Goal: Obtain resource: Obtain resource

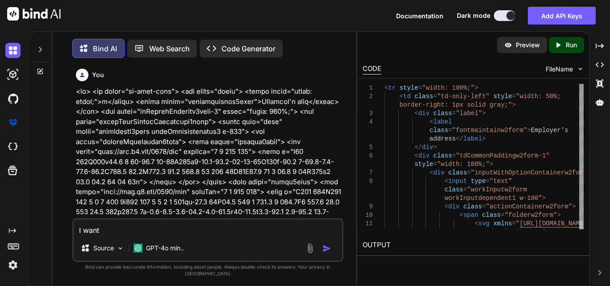
scroll to position [8113, 0]
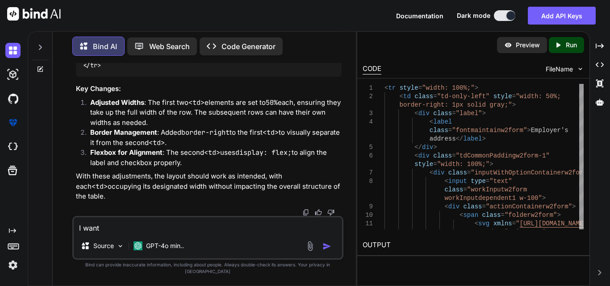
click at [160, 232] on textarea "I want" at bounding box center [208, 225] width 268 height 16
type textarea "x"
type textarea "I want"
type textarea "x"
type textarea "I wan"
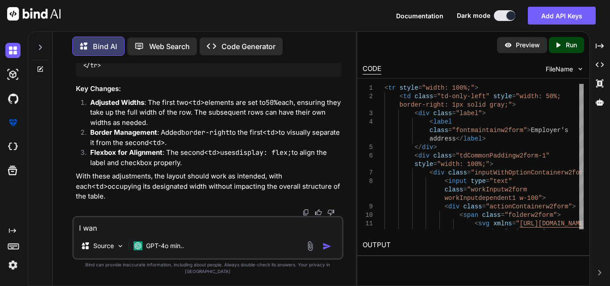
type textarea "x"
type textarea "I wa"
type textarea "x"
type textarea "I w"
type textarea "x"
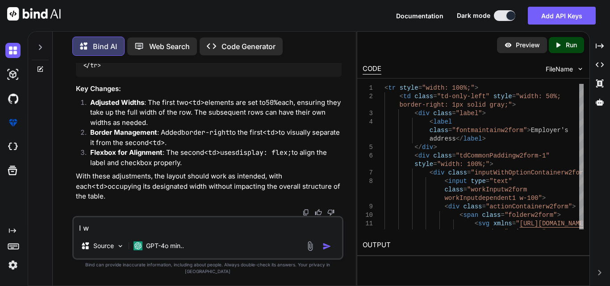
type textarea "I"
type textarea "x"
type textarea "I"
type textarea "x"
paste textarea "<td style="border-left: 1px solid gray; border-bottom: 1px solid gray;"> <table…"
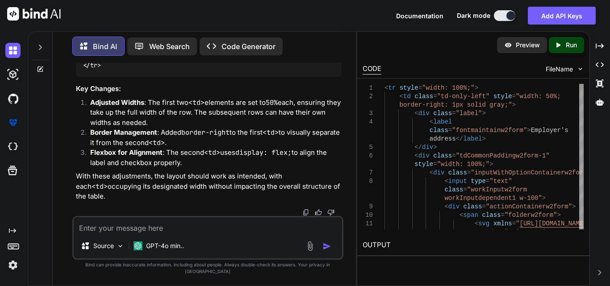
type textarea "x"
type textarea "<td style="border-left: 1px solid gray; border-bottom: 1px solid gray;"> <table…"
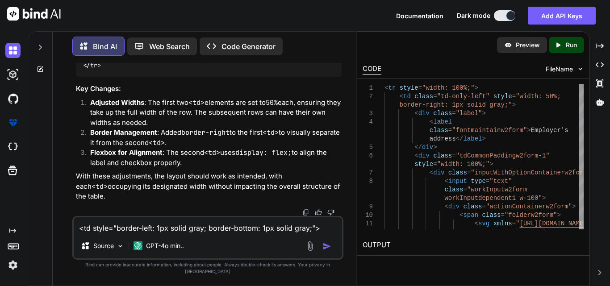
scroll to position [108, 0]
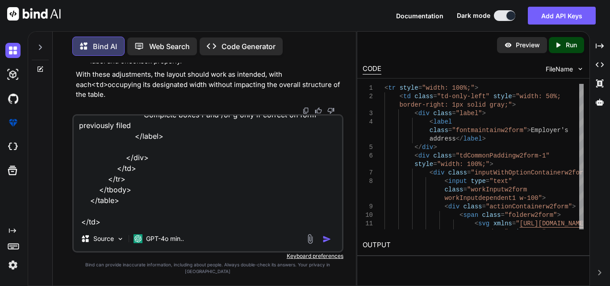
type textarea "x"
type textarea "<td style="border-left: 1px solid gray; border-bottom: 1px solid gray;"> <table…"
type textarea "x"
type textarea "<td style="border-left: 1px solid gray; border-bottom: 1px solid gray;"> <table…"
type textarea "x"
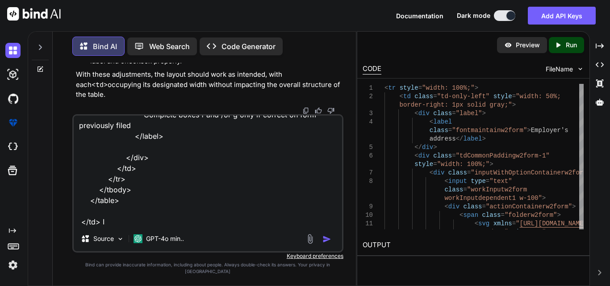
type textarea "<td style="border-left: 1px solid gray; border-bottom: 1px solid gray;"> <table…"
type textarea "x"
type textarea "<td style="border-left: 1px solid gray; border-bottom: 1px solid gray;"> <table…"
type textarea "x"
type textarea "<td style="border-left: 1px solid gray; border-bottom: 1px solid gray;"> <table…"
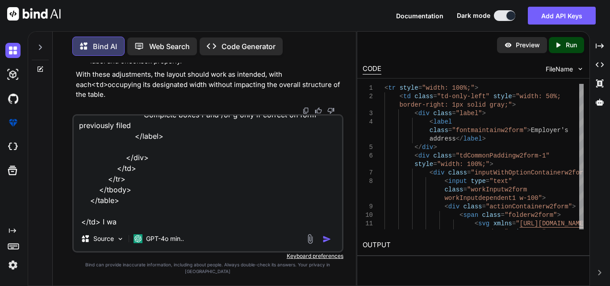
type textarea "x"
type textarea "<td style="border-left: 1px solid gray; border-bottom: 1px solid gray;"> <table…"
type textarea "x"
type textarea "<td style="border-left: 1px solid gray; border-bottom: 1px solid gray;"> <table…"
type textarea "x"
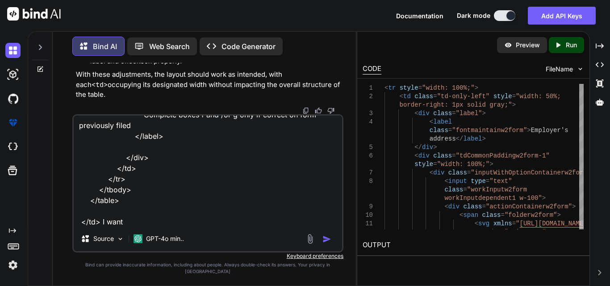
type textarea "<td style="border-left: 1px solid gray; border-bottom: 1px solid gray;"> <table…"
type textarea "x"
type textarea "<td style="border-left: 1px solid gray; border-bottom: 1px solid gray;"> <table…"
type textarea "x"
type textarea "<td style="border-left: 1px solid gray; border-bottom: 1px solid gray;"> <table…"
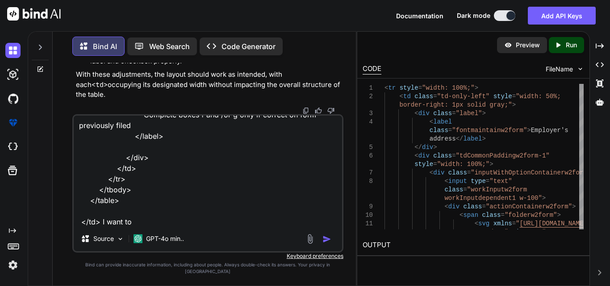
type textarea "x"
type textarea "<td style="border-left: 1px solid gray; border-bottom: 1px solid gray;"> <table…"
type textarea "x"
type textarea "<td style="border-left: 1px solid gray; border-bottom: 1px solid gray;"> <table…"
type textarea "x"
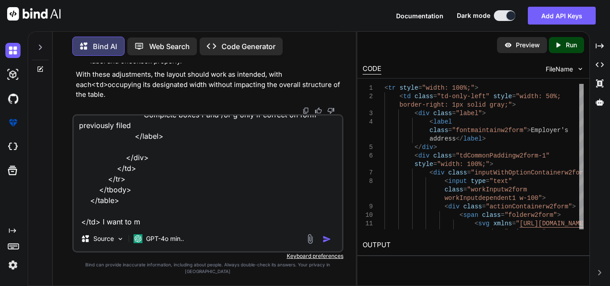
type textarea "<td style="border-left: 1px solid gray; border-bottom: 1px solid gray;"> <table…"
type textarea "x"
type textarea "<td style="border-left: 1px solid gray; border-bottom: 1px solid gray;"> <table…"
type textarea "x"
type textarea "<td style="border-left: 1px solid gray; border-bottom: 1px solid gray;"> <table…"
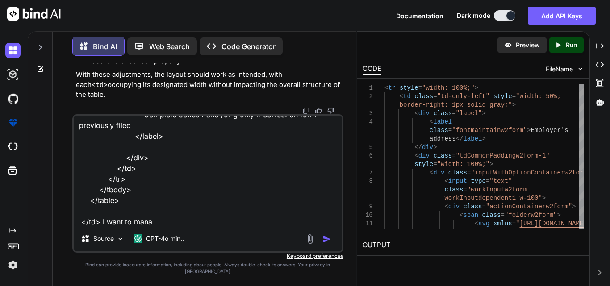
type textarea "x"
type textarea "<td style="border-left: 1px solid gray; border-bottom: 1px solid gray;"> <table…"
type textarea "x"
type textarea "<td style="border-left: 1px solid gray; border-bottom: 1px solid gray;"> <table…"
type textarea "x"
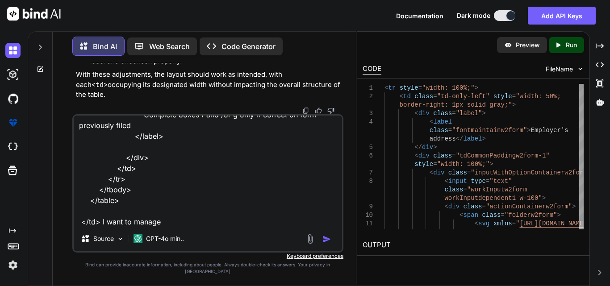
type textarea "<td style="border-left: 1px solid gray; border-bottom: 1px solid gray;"> <table…"
type textarea "x"
type textarea "<td style="border-left: 1px solid gray; border-bottom: 1px solid gray;"> <table…"
type textarea "x"
type textarea "<td style="border-left: 1px solid gray; border-bottom: 1px solid gray;"> <table…"
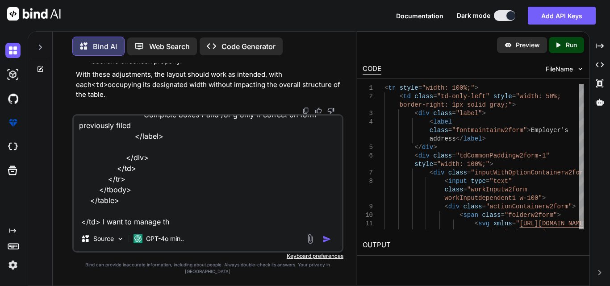
type textarea "x"
type textarea "<td style="border-left: 1px solid gray; border-bottom: 1px solid gray;"> <table…"
type textarea "x"
type textarea "<td style="border-left: 1px solid gray; border-bottom: 1px solid gray;"> <table…"
type textarea "x"
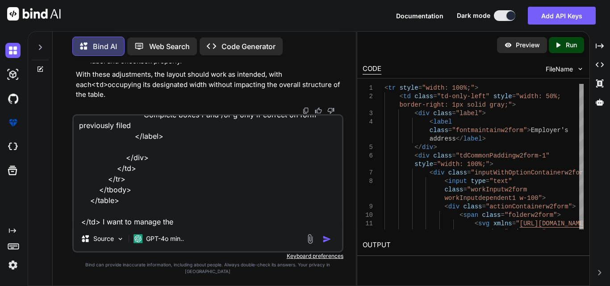
type textarea "<td style="border-left: 1px solid gray; border-bottom: 1px solid gray;"> <table…"
type textarea "x"
type textarea "<td style="border-left: 1px solid gray; border-bottom: 1px solid gray;"> <table…"
type textarea "x"
type textarea "<td style="border-left: 1px solid gray; border-bottom: 1px solid gray;"> <table…"
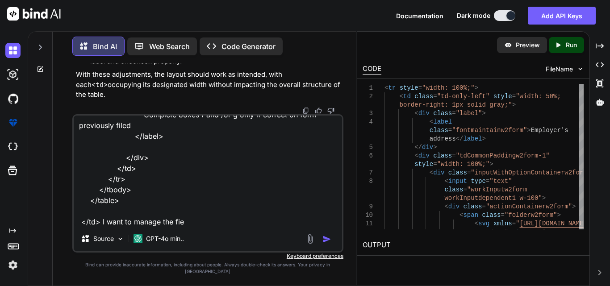
type textarea "x"
type textarea "<td style="border-left: 1px solid gray; border-bottom: 1px solid gray;"> <table…"
type textarea "x"
type textarea "<td style="border-left: 1px solid gray; border-bottom: 1px solid gray;"> <table…"
type textarea "x"
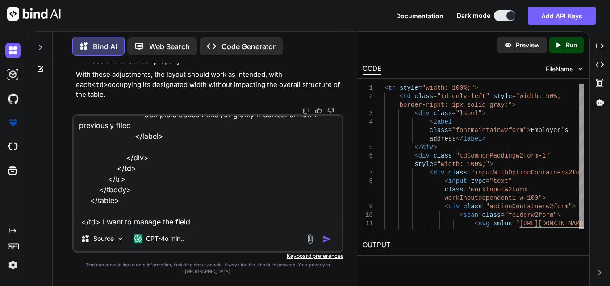
type textarea "<td style="border-left: 1px solid gray; border-bottom: 1px solid gray;"> <table…"
type textarea "x"
type textarea "<td style="border-left: 1px solid gray; border-bottom: 1px solid gray;"> <table…"
type textarea "x"
type textarea "<td style="border-left: 1px solid gray; border-bottom: 1px solid gray;"> <table…"
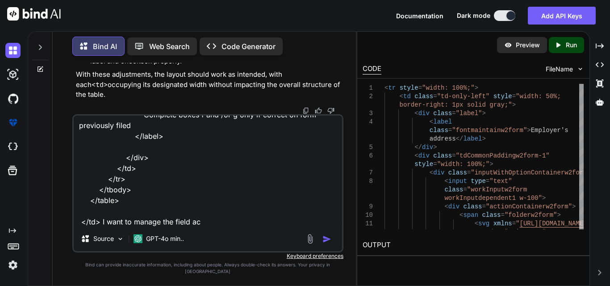
type textarea "x"
type textarea "<td style="border-left: 1px solid gray; border-bottom: 1px solid gray;"> <table…"
type textarea "x"
type textarea "<td style="border-left: 1px solid gray; border-bottom: 1px solid gray;"> <table…"
type textarea "x"
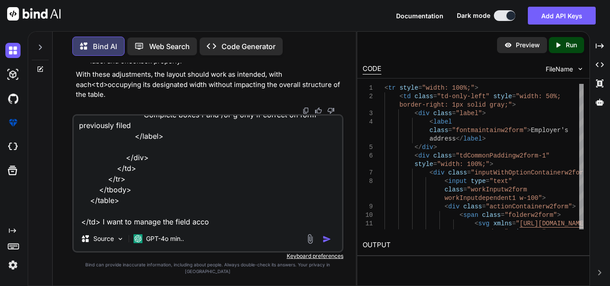
type textarea "<td style="border-left: 1px solid gray; border-bottom: 1px solid gray;"> <table…"
type textarea "x"
type textarea "<td style="border-left: 1px solid gray; border-bottom: 1px solid gray;"> <table…"
type textarea "x"
type textarea "<td style="border-left: 1px solid gray; border-bottom: 1px solid gray;"> <table…"
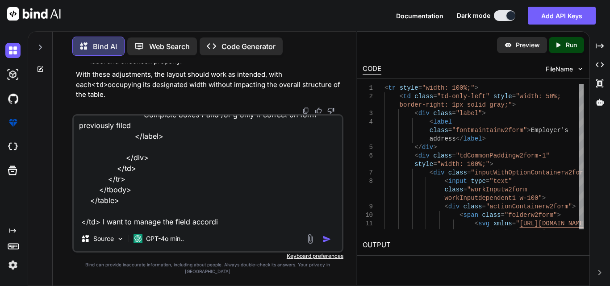
type textarea "x"
type textarea "<td style="border-left: 1px solid gray; border-bottom: 1px solid gray;"> <table…"
type textarea "x"
type textarea "<td style="border-left: 1px solid gray; border-bottom: 1px solid gray;"> <table…"
type textarea "x"
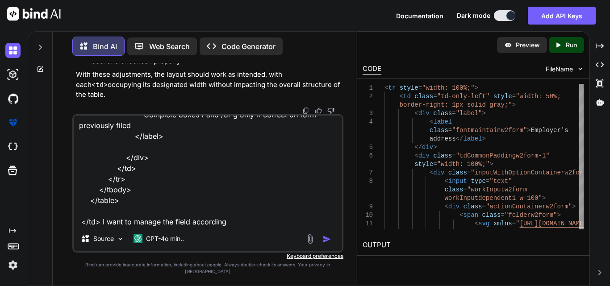
type textarea "<td style="border-left: 1px solid gray; border-bottom: 1px solid gray;"> <table…"
type textarea "x"
type textarea "<td style="border-left: 1px solid gray; border-bottom: 1px solid gray;"> <table…"
type textarea "x"
type textarea "<td style="border-left: 1px solid gray; border-bottom: 1px solid gray;"> <table…"
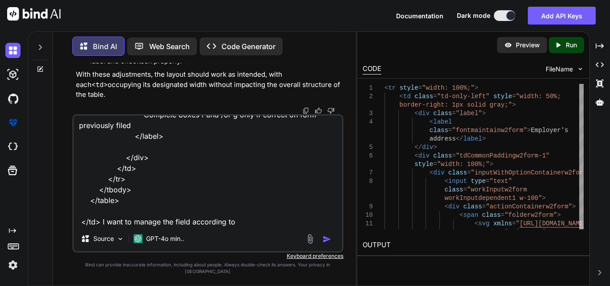
type textarea "x"
type textarea "<td style="border-left: 1px solid gray; border-bottom: 1px solid gray;"> <table…"
type textarea "x"
type textarea "<td style="border-left: 1px solid gray; border-bottom: 1px solid gray;"> <table…"
type textarea "x"
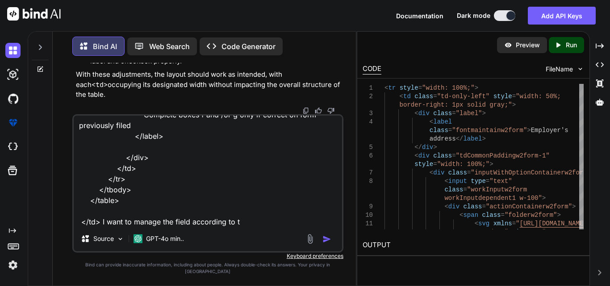
type textarea "<td style="border-left: 1px solid gray; border-bottom: 1px solid gray;"> <table…"
type textarea "x"
type textarea "<td style="border-left: 1px solid gray; border-bottom: 1px solid gray;"> <table…"
type textarea "x"
type textarea "<td style="border-left: 1px solid gray; border-bottom: 1px solid gray;"> <table…"
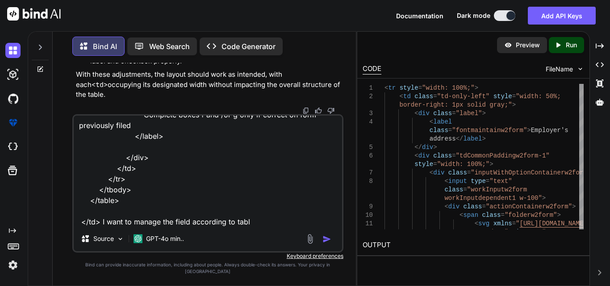
type textarea "x"
type textarea "<td style="border-left: 1px solid gray; border-bottom: 1px solid gray;"> <table…"
type textarea "x"
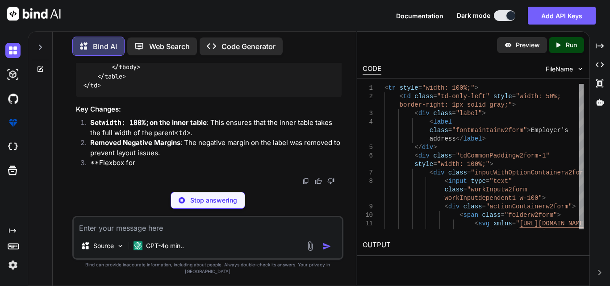
scroll to position [8532, 0]
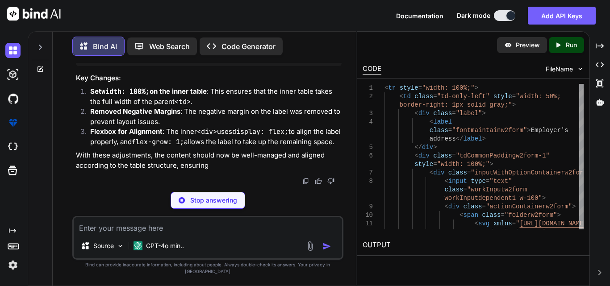
type textarea "x"
type textarea "</table> </td>"
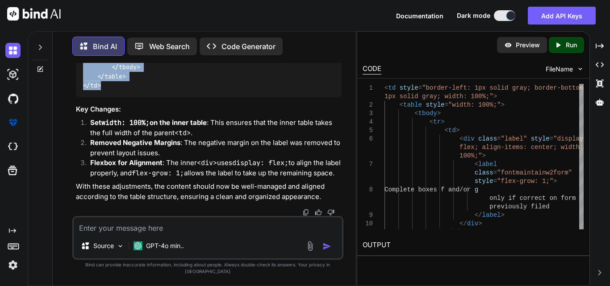
scroll to position [8443, 0]
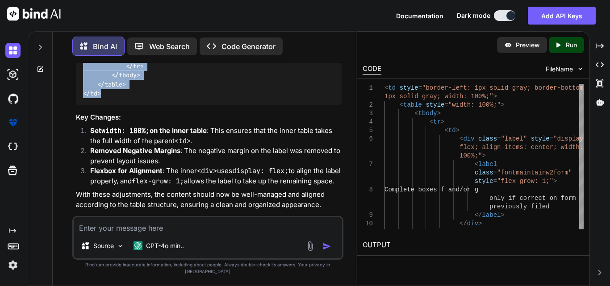
drag, startPoint x: 104, startPoint y: 167, endPoint x: 83, endPoint y: 129, distance: 43.8
click at [83, 105] on div "< td style = "border-left: 1px solid gray; border-bottom: 1px solid gray; width…" at bounding box center [209, 39] width 266 height 133
copy code "< td style = "border-left: 1px solid gray; border-bottom: 1px solid gray; width…"
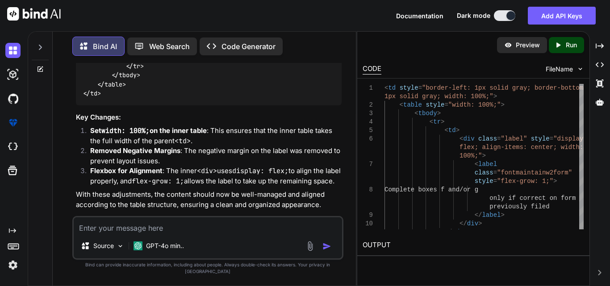
click at [127, 234] on textarea at bounding box center [208, 225] width 268 height 16
paste textarea "<tr> <td class="td-only-3" style="border-bottom:1px solid gray;"> <div style="w…"
type textarea "x"
type textarea "<tr> <td class="td-only-3" style="border-bottom:1px solid gray;"> <div style="w…"
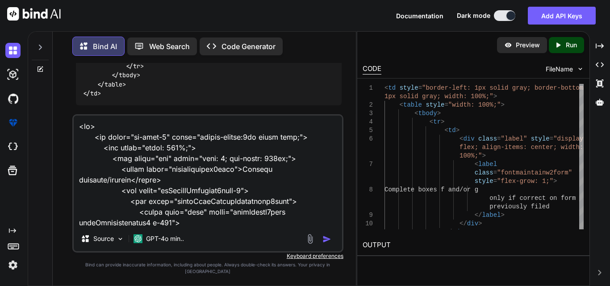
scroll to position [1233, 0]
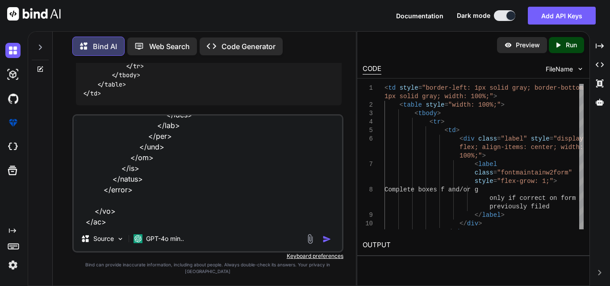
type textarea "x"
type textarea "<tr> <td class="td-only-3" style="border-bottom:1px solid gray;"> <div style="w…"
type textarea "x"
type textarea "<tr> <td class="td-only-3" style="border-bottom:1px solid gray;"> <div style="w…"
type textarea "x"
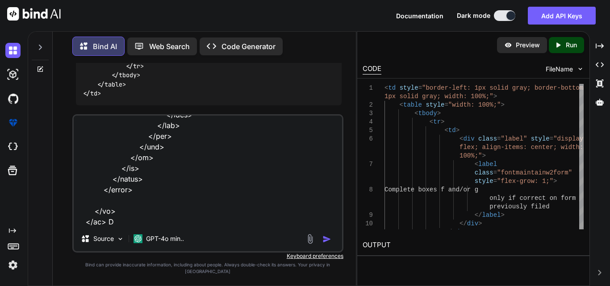
type textarea "<tr> <td class="td-only-3" style="border-bottom:1px solid gray;"> <div style="w…"
type textarea "x"
type textarea "<tr> <td class="td-only-3" style="border-bottom:1px solid gray;"> <div style="w…"
type textarea "x"
type textarea "<tr> <td class="td-only-3" style="border-bottom:1px solid gray;"> <div style="w…"
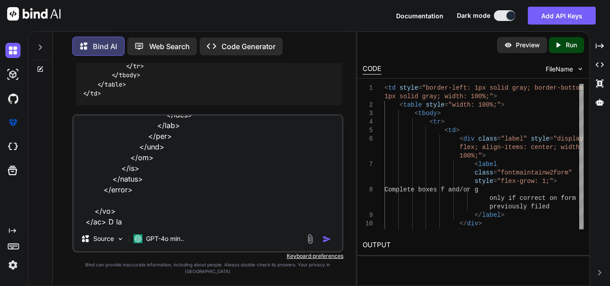
type textarea "x"
type textarea "<tr> <td class="td-only-3" style="border-bottom:1px solid gray;"> <div style="w…"
type textarea "x"
type textarea "<tr> <td class="td-only-3" style="border-bottom:1px solid gray;"> <div style="w…"
type textarea "x"
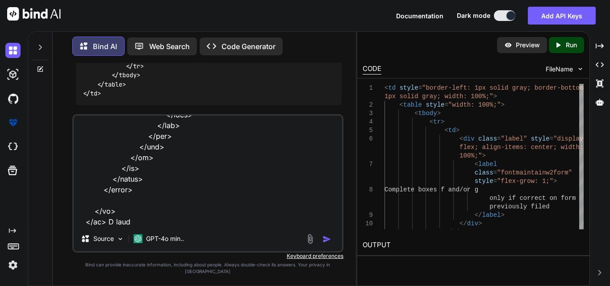
type textarea "<tr> <td class="td-only-3" style="border-bottom:1px solid gray;"> <div style="w…"
type textarea "x"
type textarea "<tr> <td class="td-only-3" style="border-bottom:1px solid gray;"> <div style="w…"
type textarea "x"
type textarea "<tr> <td class="td-only-3" style="border-bottom:1px solid gray;"> <div style="w…"
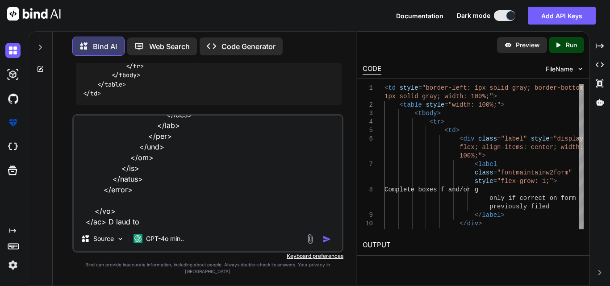
type textarea "x"
type textarea "<tr> <td class="td-only-3" style="border-bottom:1px solid gray;"> <div style="w…"
type textarea "x"
type textarea "<tr> <td class="td-only-3" style="border-bottom:1px solid gray;"> <div style="w…"
type textarea "x"
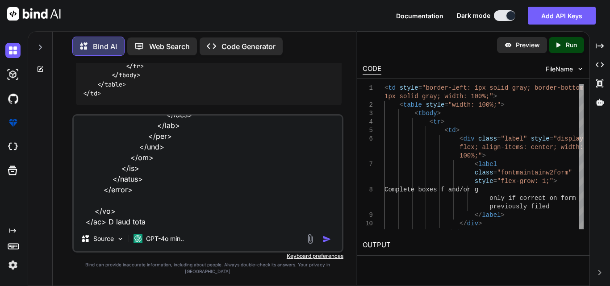
type textarea "<tr> <td class="td-only-3" style="border-bottom:1px solid gray;"> <div style="w…"
type textarea "x"
type textarea "<tr> <td class="td-only-3" style="border-bottom:1px solid gray;"> <div style="w…"
type textarea "x"
type textarea "<tr> <td class="td-only-3" style="border-bottom:1px solid gray;"> <div style="w…"
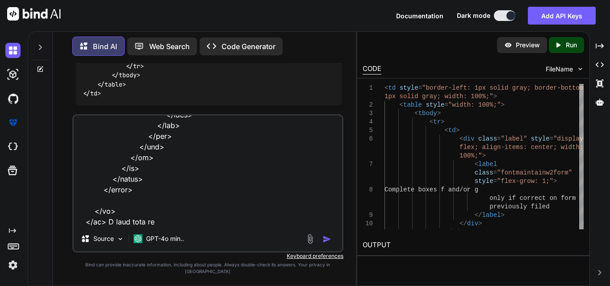
type textarea "x"
type textarea "<tr> <td class="td-only-3" style="border-bottom:1px solid gray;"> <div style="w…"
type textarea "x"
type textarea "<tr> <td class="td-only-3" style="border-bottom:1px solid gray;"> <div style="w…"
type textarea "x"
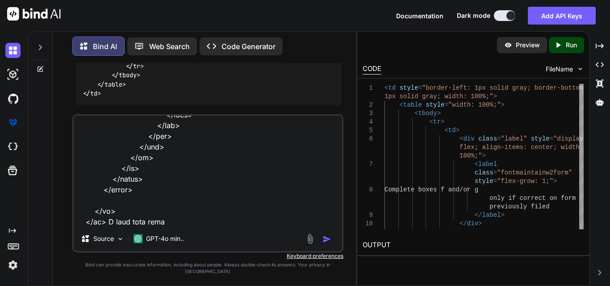
type textarea "<tr> <td class="td-only-3" style="border-bottom:1px solid gray;"> <div style="w…"
type textarea "x"
type textarea "<tr> <td class="td-only-3" style="border-bottom:1px solid gray;"> <div style="w…"
type textarea "x"
type textarea "<tr> <td class="td-only-3" style="border-bottom:1px solid gray;"> <div style="w…"
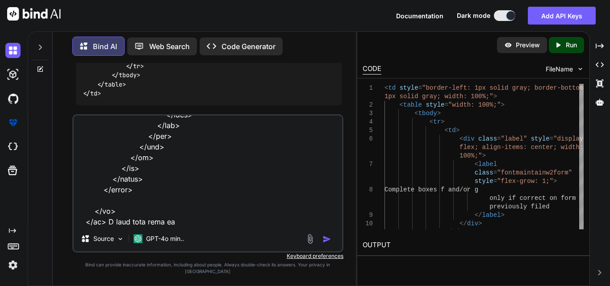
type textarea "x"
type textarea "<tr> <td class="td-only-3" style="border-bottom:1px solid gray;"> <div style="w…"
type textarea "x"
type textarea "<tr> <td class="td-only-3" style="border-bottom:1px solid gray;"> <div style="w…"
type textarea "x"
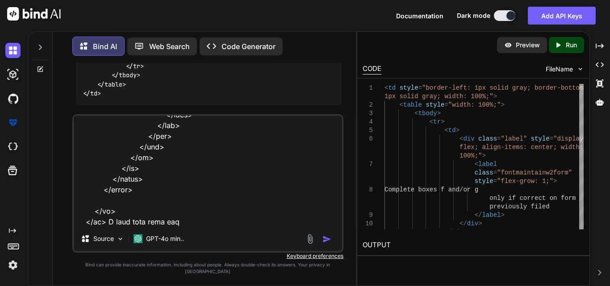
type textarea "<tr> <td class="td-only-3" style="border-bottom:1px solid gray;"> <div style="w…"
type textarea "x"
type textarea "<tr> <td class="td-only-3" style="border-bottom:1px solid gray;"> <div style="w…"
type textarea "x"
type textarea "<tr> <td class="td-only-3" style="border-bottom:1px solid gray;"> <div style="w…"
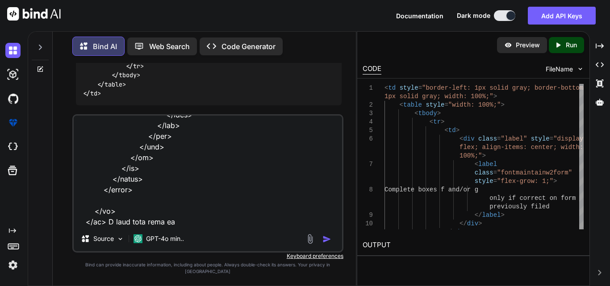
type textarea "x"
type textarea "<tr> <td class="td-only-3" style="border-bottom:1px solid gray;"> <div style="w…"
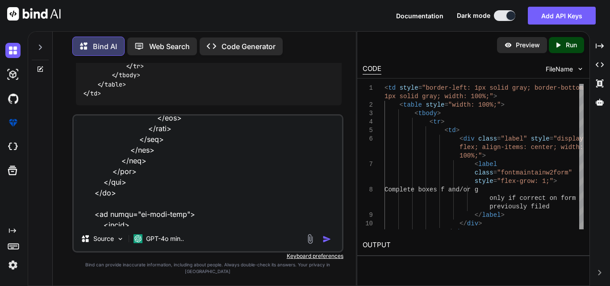
scroll to position [759, 0]
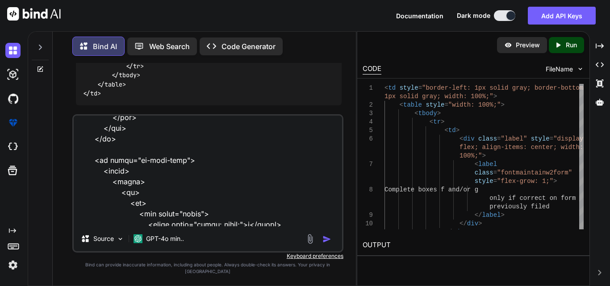
drag, startPoint x: 91, startPoint y: 145, endPoint x: 122, endPoint y: 155, distance: 32.8
click at [122, 155] on textarea at bounding box center [208, 171] width 268 height 111
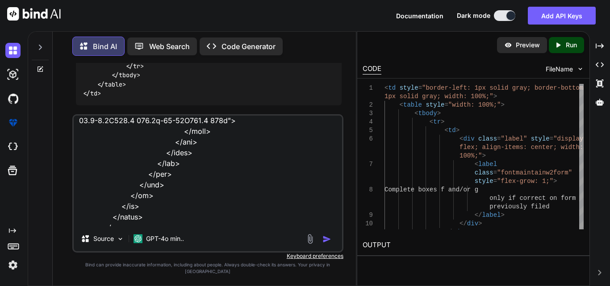
scroll to position [1234, 0]
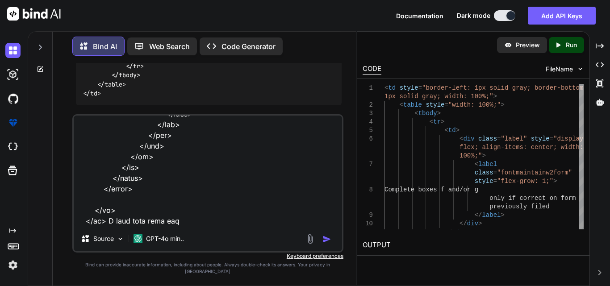
click at [180, 226] on textarea at bounding box center [208, 171] width 268 height 111
type textarea "x"
type textarea "<tr> <td class="td-only-3" style="border-bottom:1px solid gray;"> <div style="w…"
type textarea "x"
type textarea "<tr> <td class="td-only-3" style="border-bottom:1px solid gray;"> <div style="w…"
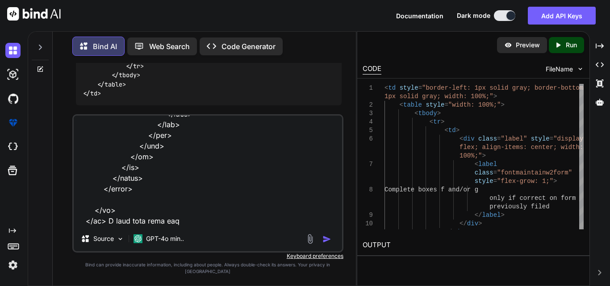
paste textarea "<td class="td-only-3" style="border-bottom:1px solid gray;"> <div style="width:…"
type textarea "x"
type textarea "<tr> <td class="td-only-3" style="border-bottom:1px solid gray;"> <div style="w…"
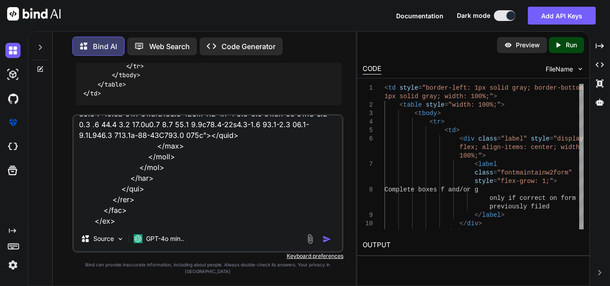
type textarea "x"
type textarea "<tr> <td class="td-only-3" style="border-bottom:1px solid gray;"> <div style="w…"
type textarea "x"
type textarea "<tr> <td class="td-only-3" style="border-bottom:1px solid gray;"> <div style="w…"
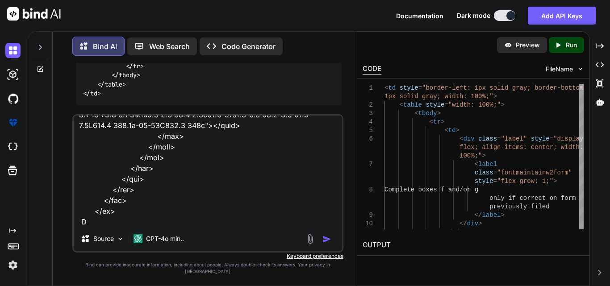
type textarea "x"
type textarea "<tr> <td class="td-only-3" style="border-bottom:1px solid gray;"> <div style="w…"
type textarea "x"
type textarea "<tr> <td class="td-only-3" style="border-bottom:1px solid gray;"> <div style="w…"
type textarea "x"
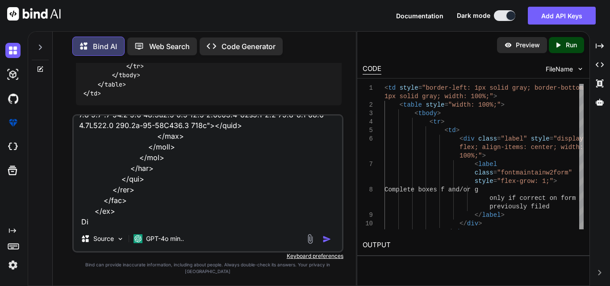
type textarea "<tr> <td class="td-only-3" style="border-bottom:1px solid gray;"> <div style="w…"
type textarea "x"
type textarea "<tr> <td class="td-only-3" style="border-bottom:1px solid gray;"> <div style="w…"
type textarea "x"
type textarea "<tr> <td class="td-only-3" style="border-bottom:1px solid gray;"> <div style="w…"
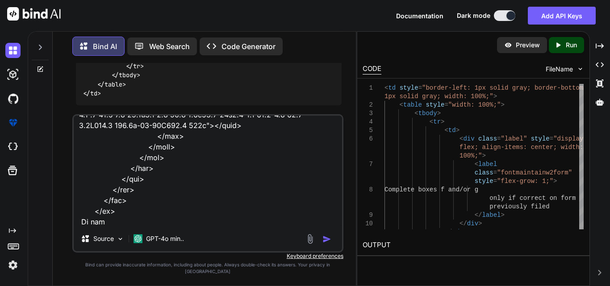
type textarea "x"
type textarea "<tr> <td class="td-only-3" style="border-bottom:1px solid gray;"> <div style="w…"
type textarea "x"
type textarea "<tr> <td class="td-only-3" style="border-bottom:1px solid gray;"> <div style="w…"
type textarea "x"
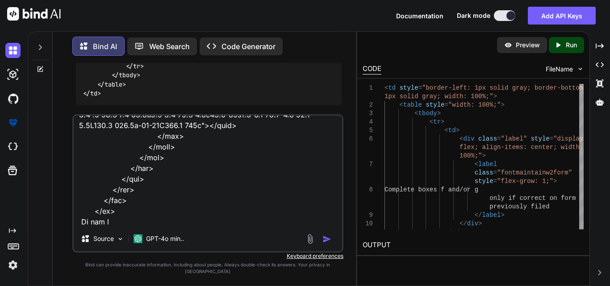
type textarea "<tr> <td class="td-only-3" style="border-bottom:1px solid gray;"> <div style="w…"
type textarea "x"
type textarea "<tr> <td class="td-only-3" style="border-bottom:1px solid gray;"> <div style="w…"
type textarea "x"
type textarea "<tr> <td class="td-only-3" style="border-bottom:1px solid gray;"> <div style="w…"
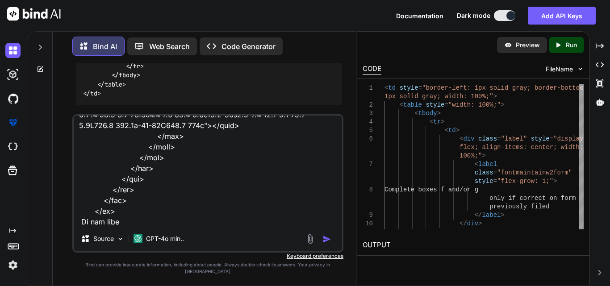
type textarea "x"
type textarea "<tr> <td class="td-only-3" style="border-bottom:1px solid gray;"> <div style="w…"
type textarea "x"
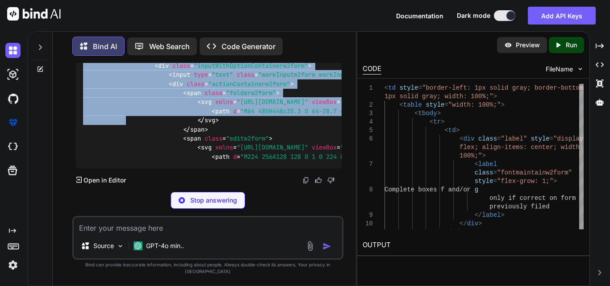
scroll to position [9906, 0]
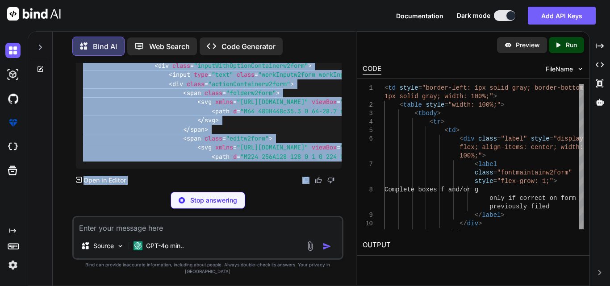
drag, startPoint x: 83, startPoint y: 75, endPoint x: 245, endPoint y: 176, distance: 191.2
click at [245, 176] on div "Bind AI To display the content of the <td> element containing "Foreign province…" at bounding box center [209, 52] width 266 height 265
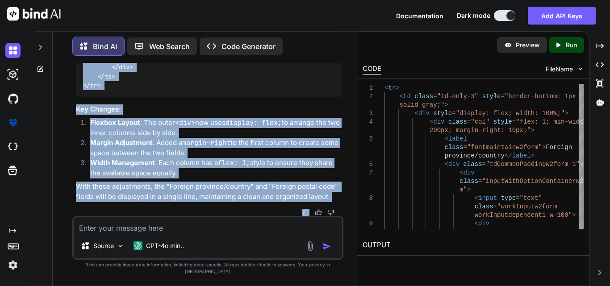
scroll to position [10174, 0]
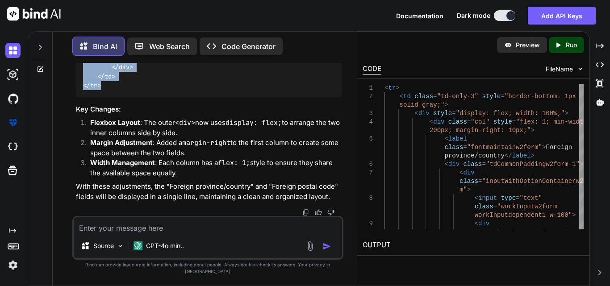
drag, startPoint x: 105, startPoint y: 155, endPoint x: 92, endPoint y: 121, distance: 36.3
drag, startPoint x: 93, startPoint y: 155, endPoint x: 121, endPoint y: 146, distance: 29.5
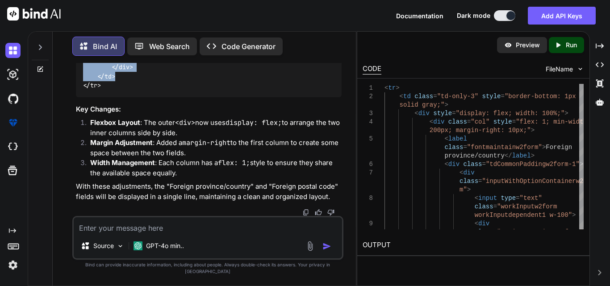
copy code "< td class = "td-only-3" style = "border-bottom: 1px solid gray;" > < div style…"
click at [155, 234] on textarea at bounding box center [208, 225] width 268 height 16
paste textarea "<td class="td-only-left"> <table> <tbody> <tr> <td class="td-only-3"> <div clas…"
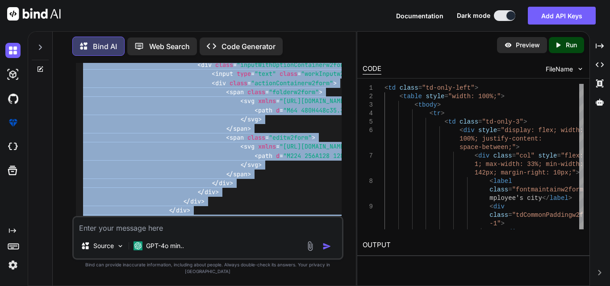
scroll to position [11084, 0]
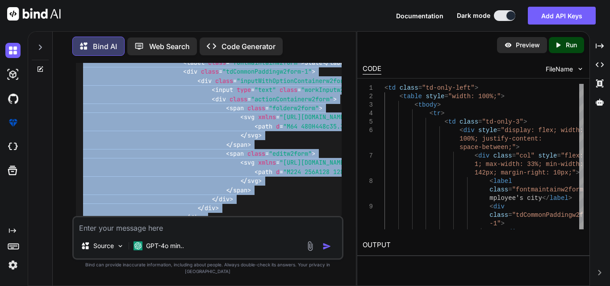
drag, startPoint x: 103, startPoint y: 133, endPoint x: 73, endPoint y: 66, distance: 73.8
click at [73, 66] on div "You Bind AI To add a new column with three <td> elements in the existing <tr> s…" at bounding box center [207, 174] width 271 height 223
copy code "< td class = "td-only-left" > < table style = "width: 100%;" > < tbody > < tr >…"
